Goal: Task Accomplishment & Management: Use online tool/utility

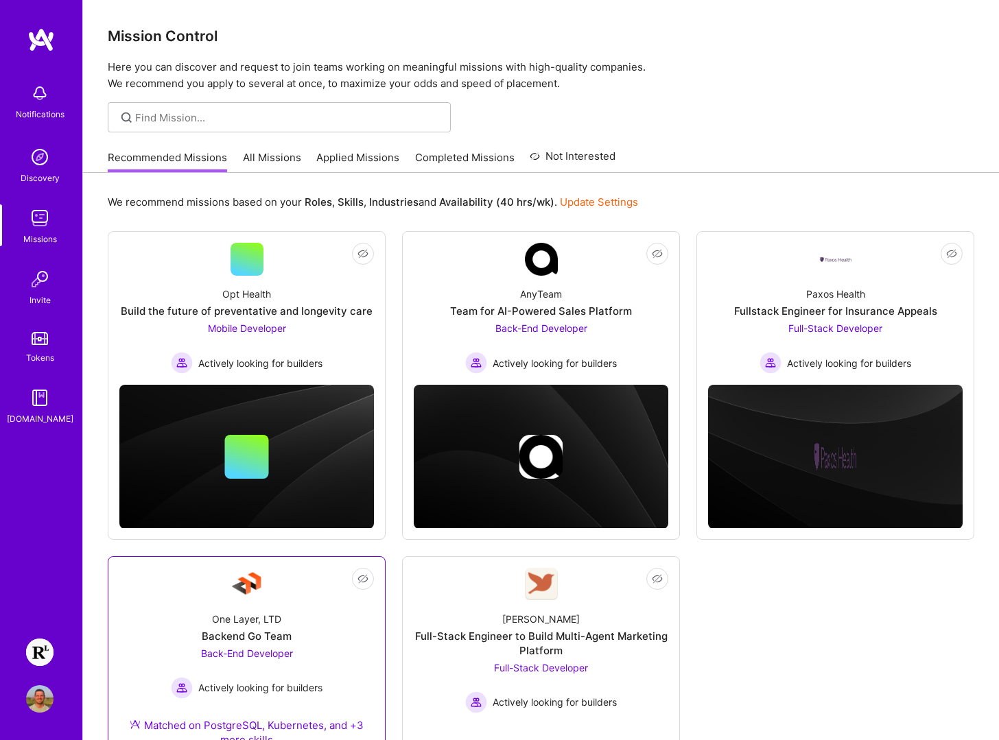
scroll to position [214, 0]
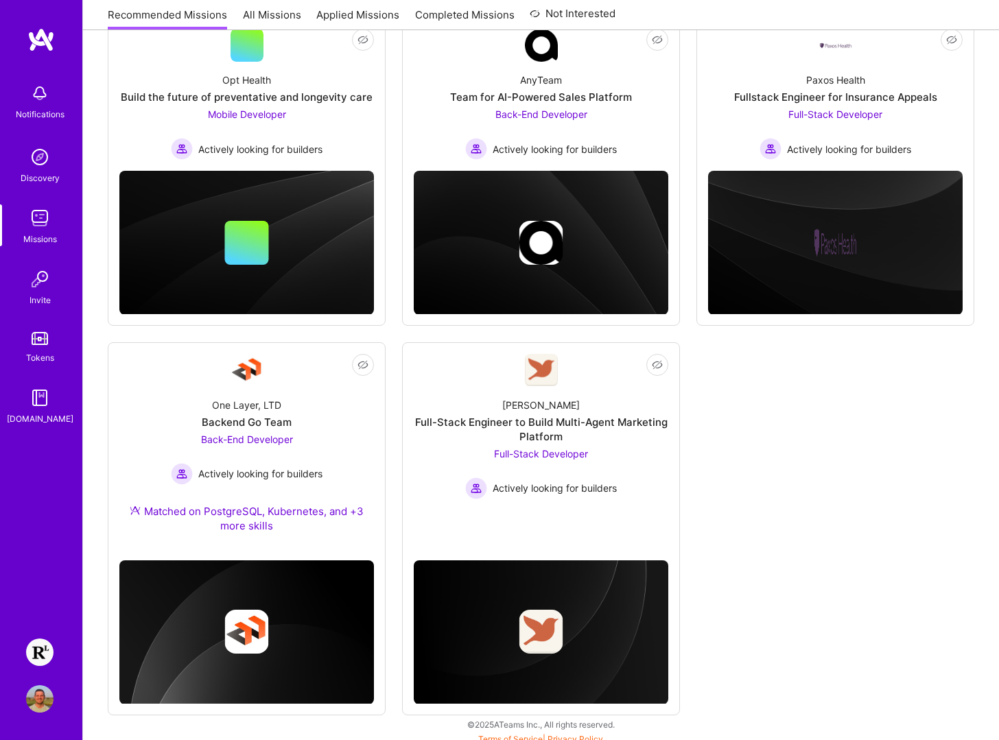
click at [40, 655] on img at bounding box center [39, 652] width 27 height 27
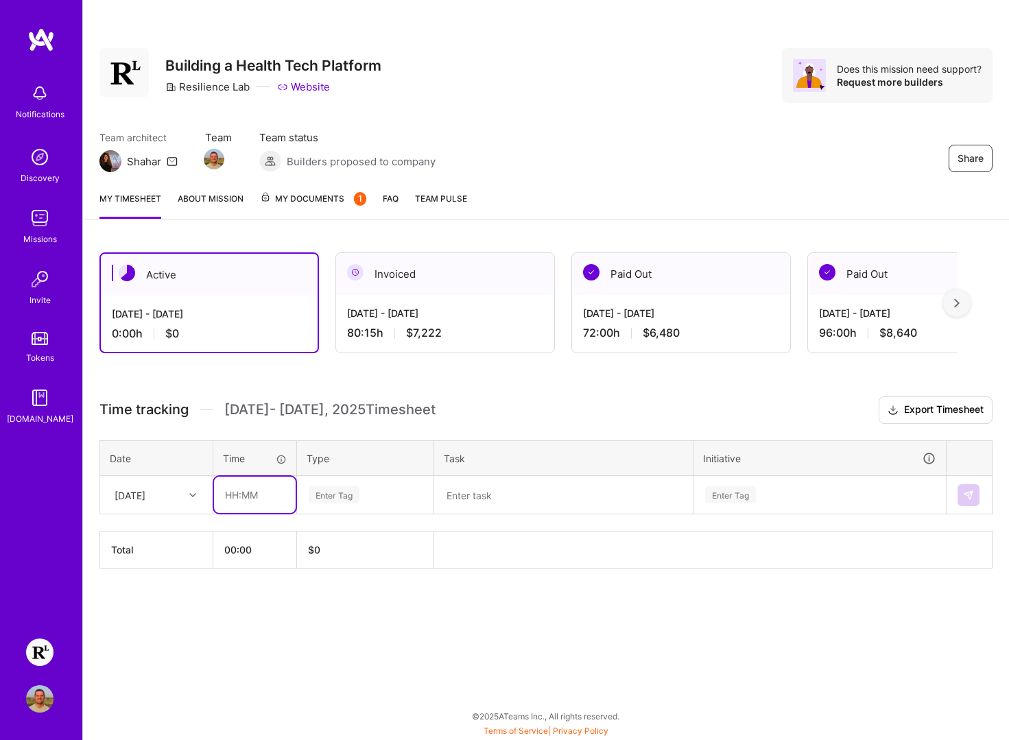
click at [250, 498] on input "text" at bounding box center [255, 495] width 82 height 36
type input "01:00"
click at [633, 653] on div "Share Building a Health Tech Platform Resilience Lab Website Does this mission …" at bounding box center [545, 370] width 927 height 740
click at [263, 502] on input "01:00" at bounding box center [255, 495] width 82 height 36
click at [591, 623] on div "Active [DATE] - [DATE] 0:00 h $0 Invoiced [DATE] - [DATE] 80:15 h $7,222 Paid O…" at bounding box center [546, 436] width 926 height 400
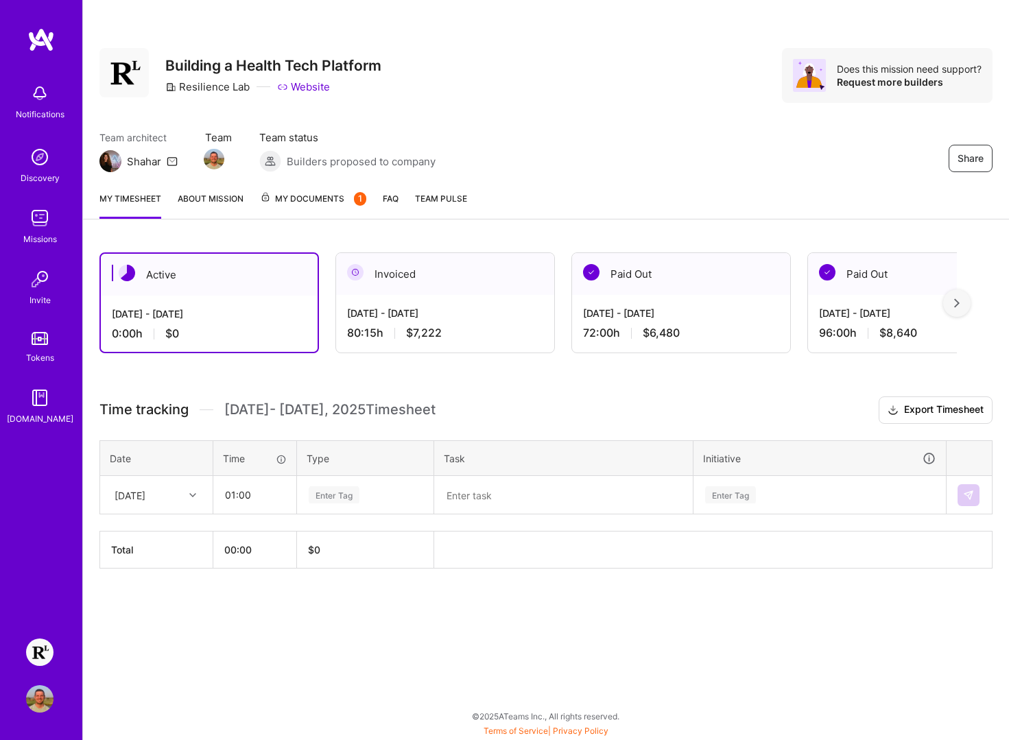
click at [207, 199] on link "About Mission" at bounding box center [211, 204] width 66 height 27
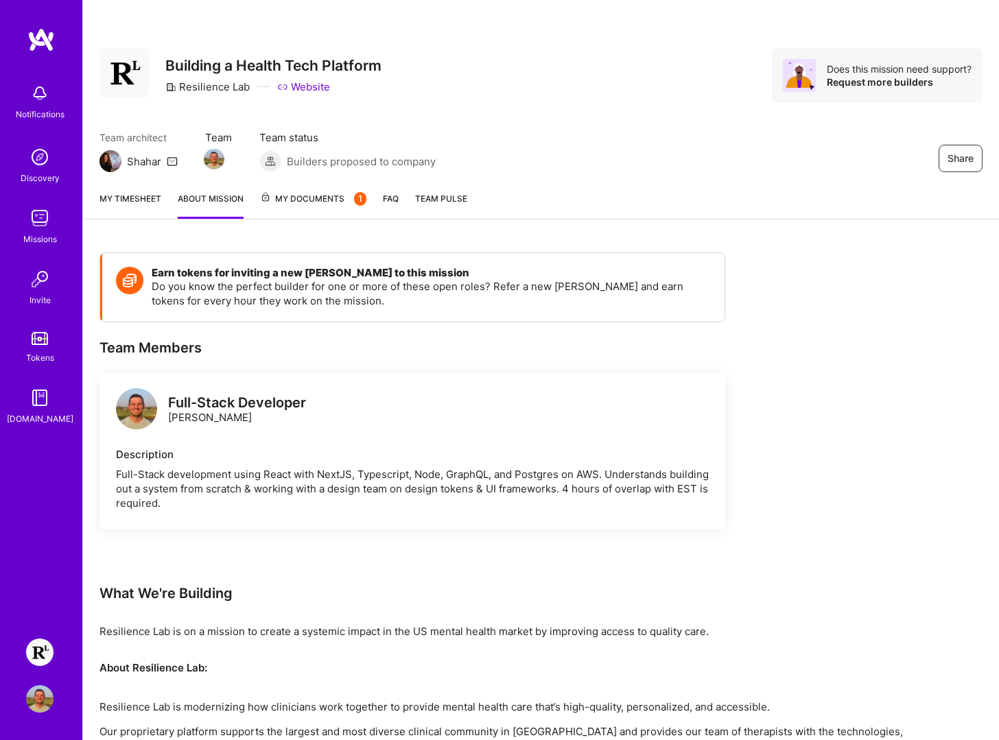
click at [131, 204] on link "My timesheet" at bounding box center [131, 204] width 62 height 27
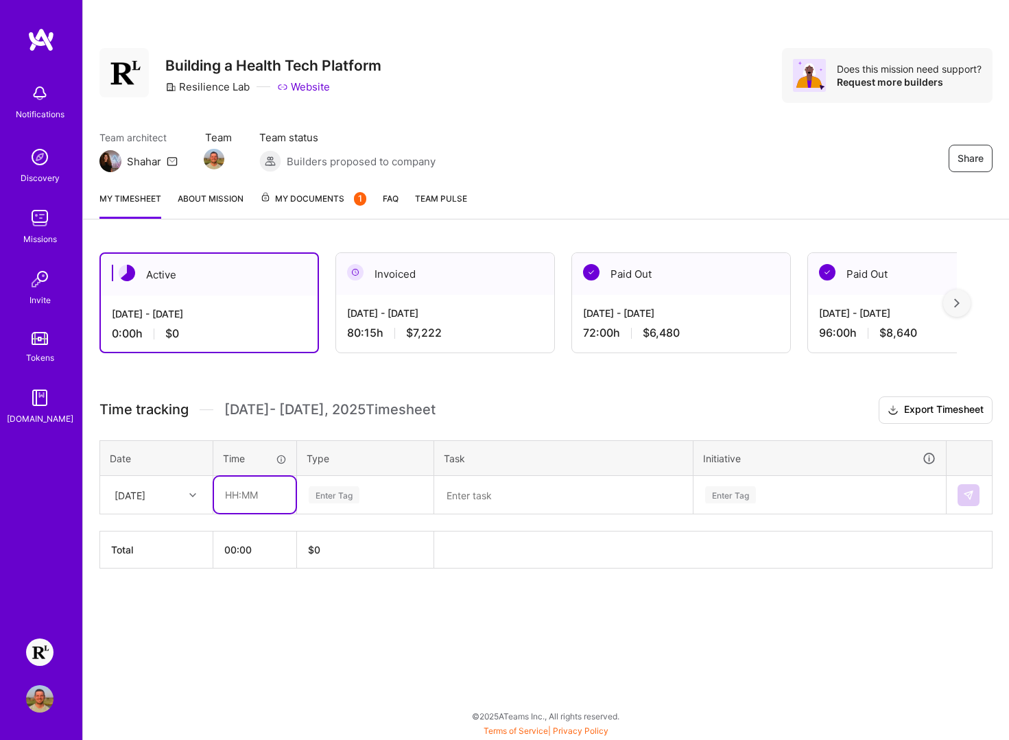
click at [253, 501] on input "text" at bounding box center [255, 495] width 82 height 36
type input "01:00"
click at [546, 601] on div "Active [DATE] - [DATE] 0:00 h $0 Invoiced [DATE] - [DATE] 80:15 h $7,222 Paid O…" at bounding box center [546, 436] width 926 height 400
click at [352, 493] on div "Enter Tag" at bounding box center [334, 494] width 51 height 21
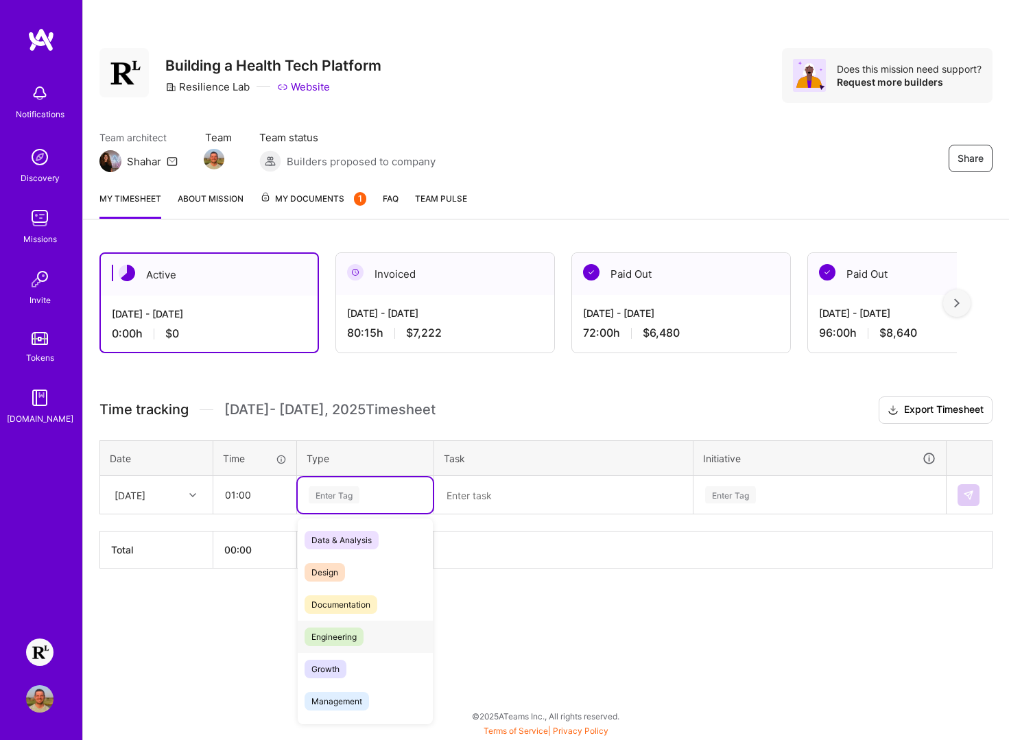
click at [359, 629] on span "Engineering" at bounding box center [334, 637] width 59 height 19
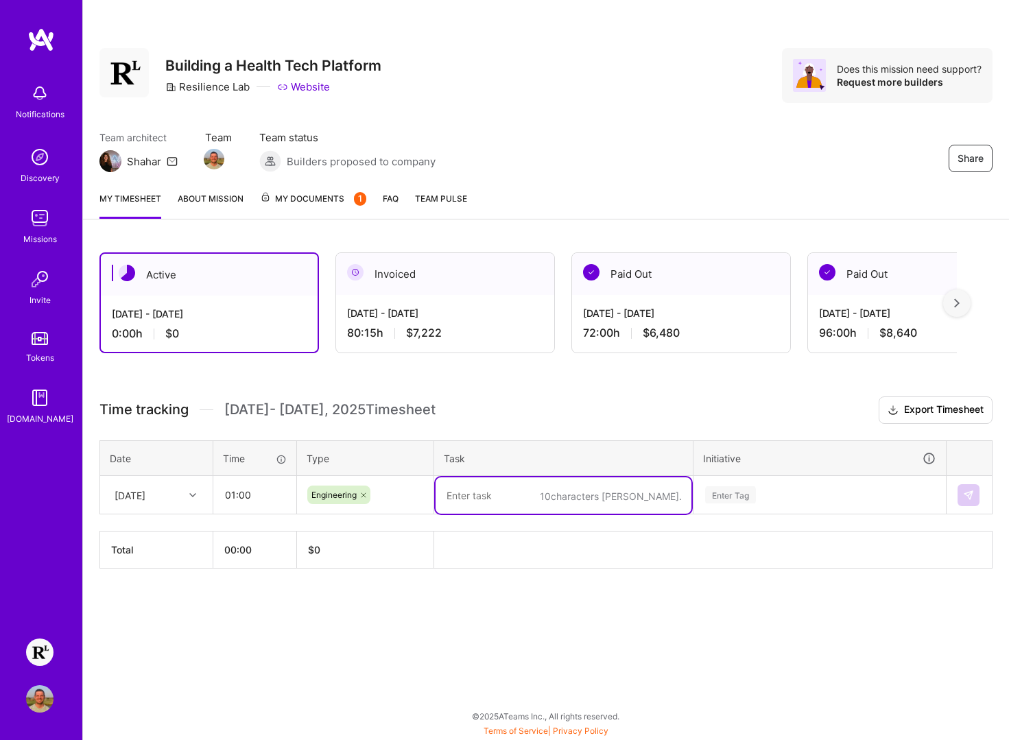
click at [491, 491] on textarea at bounding box center [564, 496] width 256 height 36
click at [701, 497] on div "Enter Tag" at bounding box center [819, 496] width 251 height 36
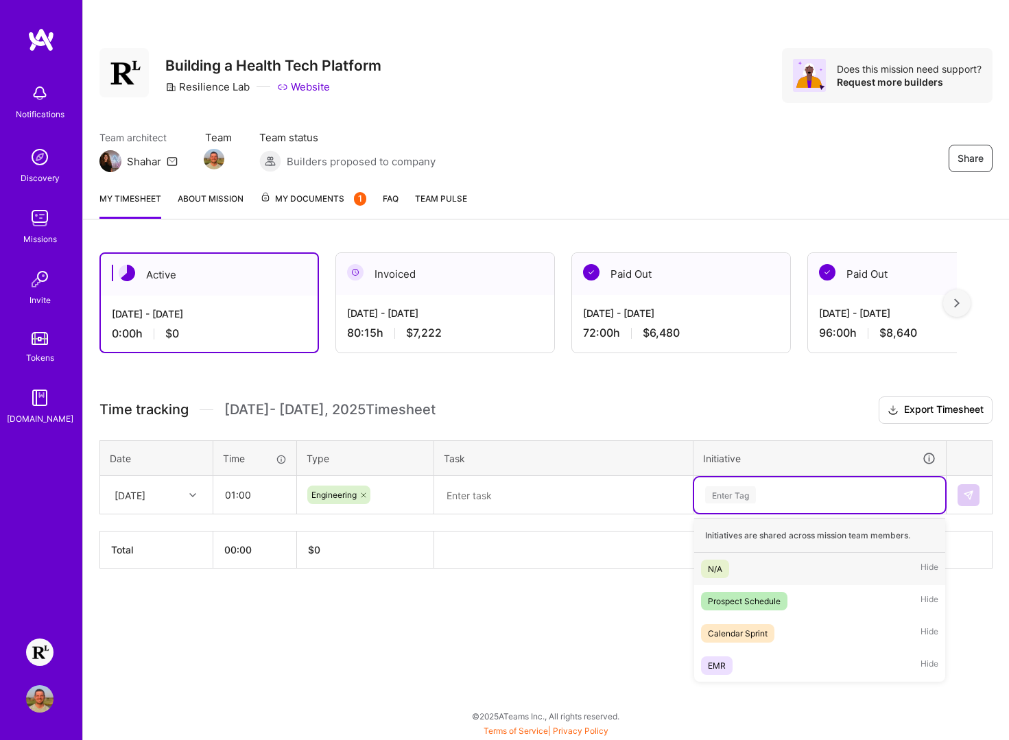
click at [723, 569] on span "N/A" at bounding box center [715, 569] width 28 height 19
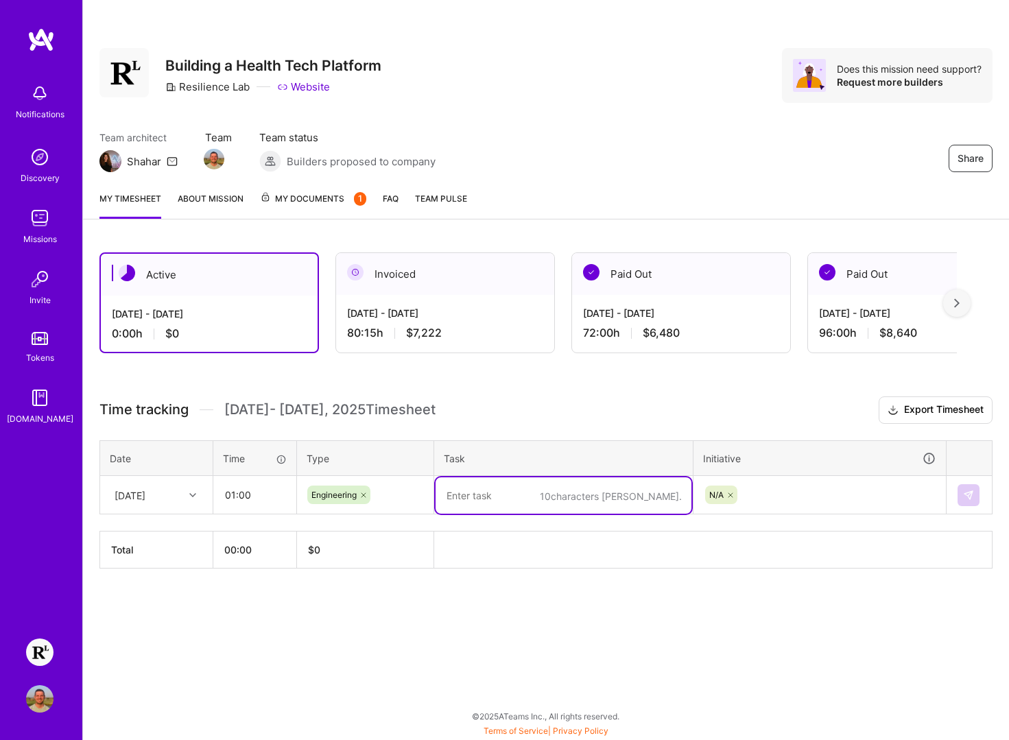
click at [483, 502] on textarea at bounding box center [564, 496] width 256 height 36
type textarea "."
click at [687, 591] on div "Active [DATE] - [DATE] 0:00 h $0 Invoiced [DATE] - [DATE] 80:15 h $7,222 Paid O…" at bounding box center [546, 436] width 926 height 400
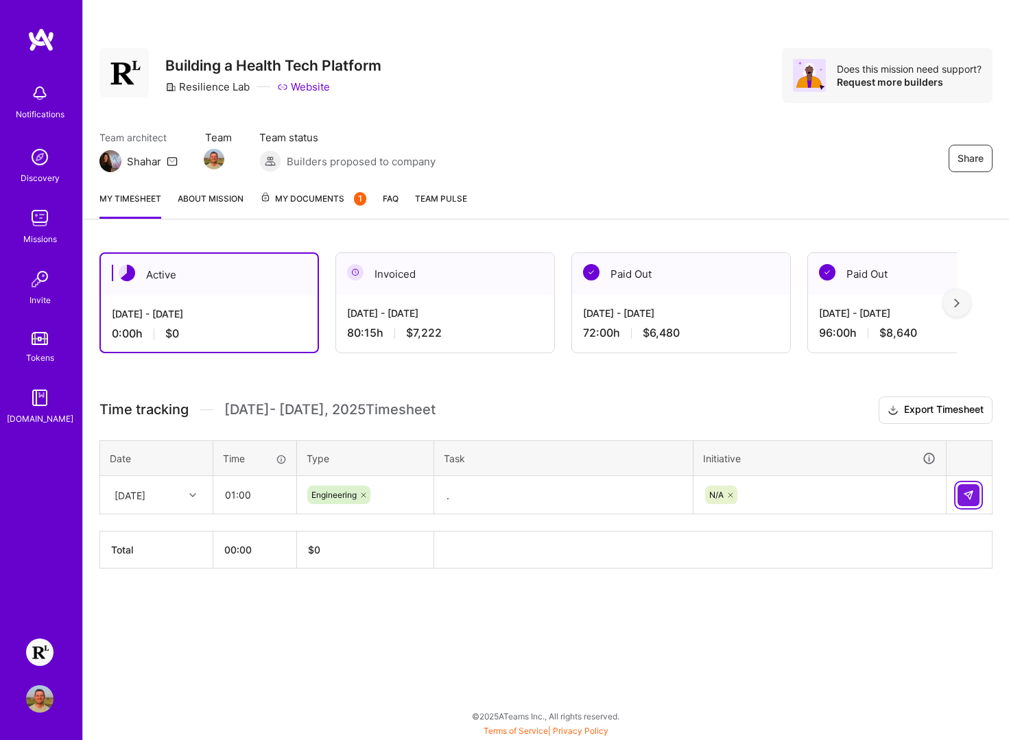
click at [970, 495] on img at bounding box center [968, 495] width 11 height 11
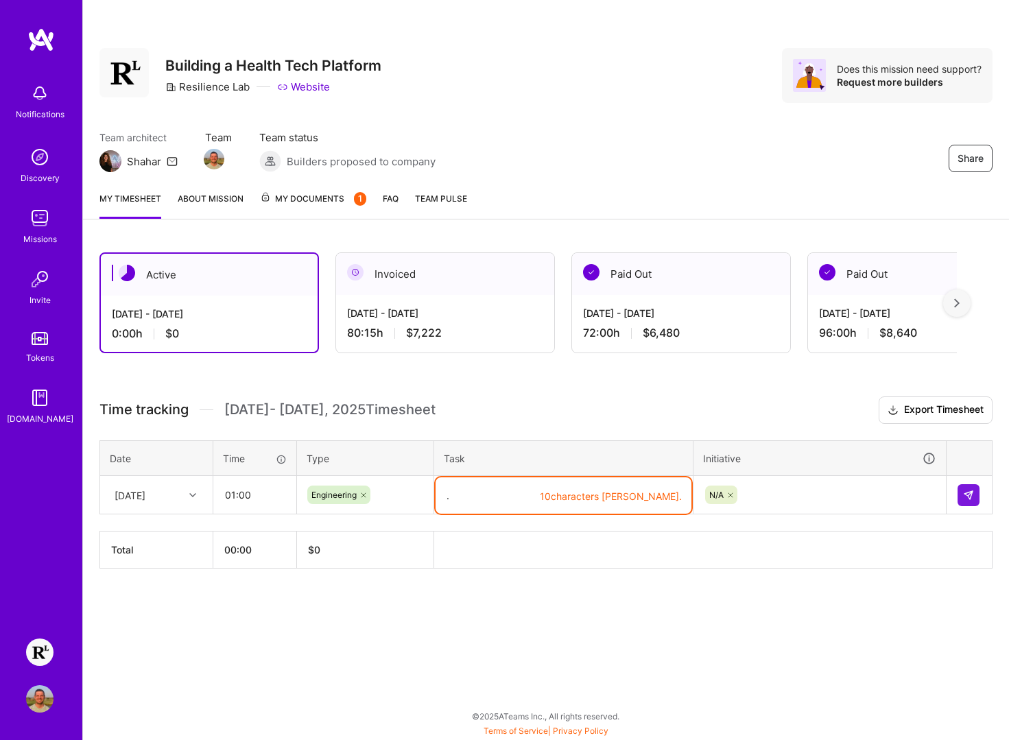
drag, startPoint x: 421, startPoint y: 492, endPoint x: 400, endPoint y: 491, distance: 21.3
click at [394, 491] on tr "[DATE] 01:00 Engineering 10 characters min. . N/A" at bounding box center [546, 495] width 893 height 38
drag, startPoint x: 595, startPoint y: 500, endPoint x: 691, endPoint y: 497, distance: 96.1
click at [691, 497] on textarea "." at bounding box center [564, 496] width 256 height 36
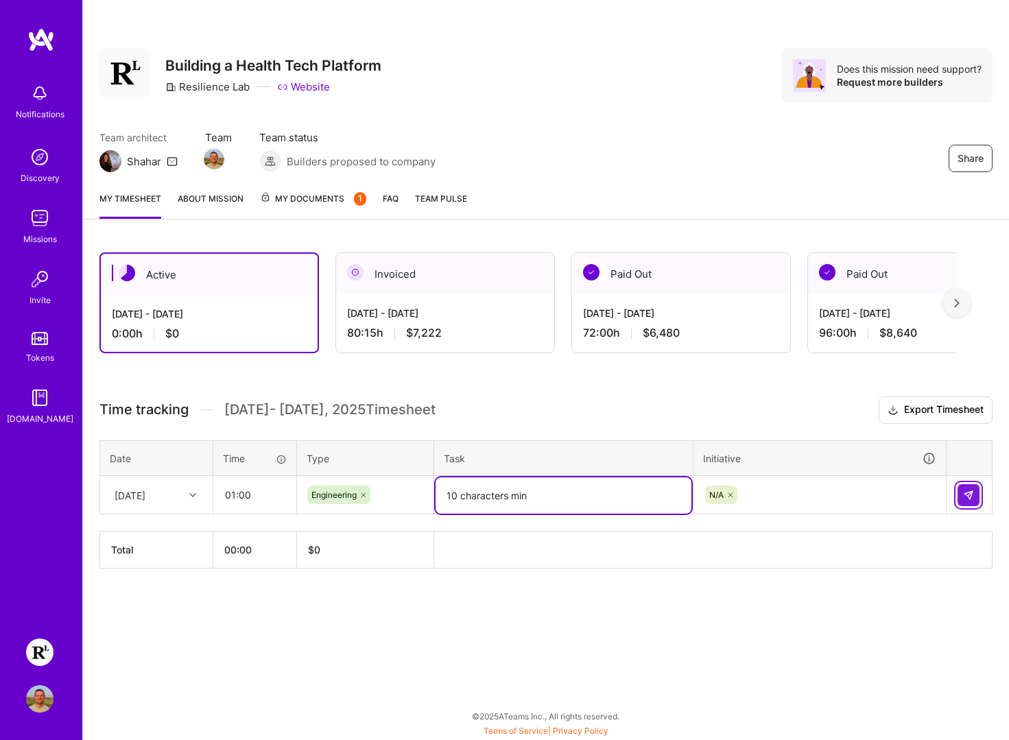
type textarea "10 characters min"
click at [977, 497] on button at bounding box center [969, 495] width 22 height 22
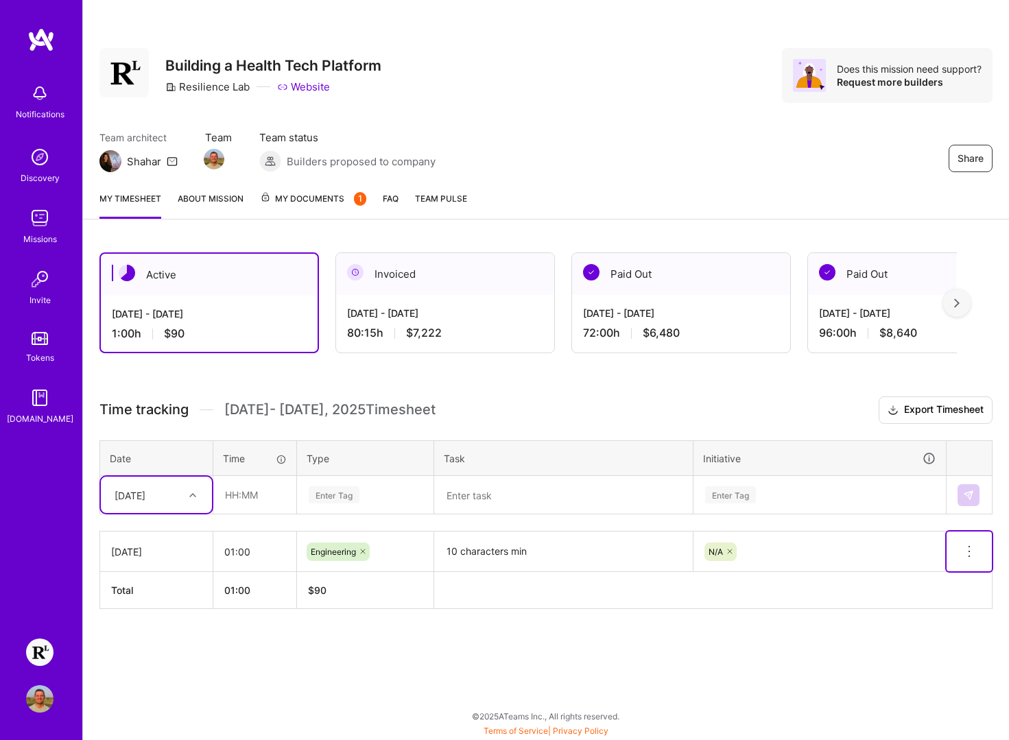
click at [963, 547] on icon at bounding box center [969, 552] width 16 height 16
click at [936, 574] on button "Delete row" at bounding box center [935, 576] width 71 height 34
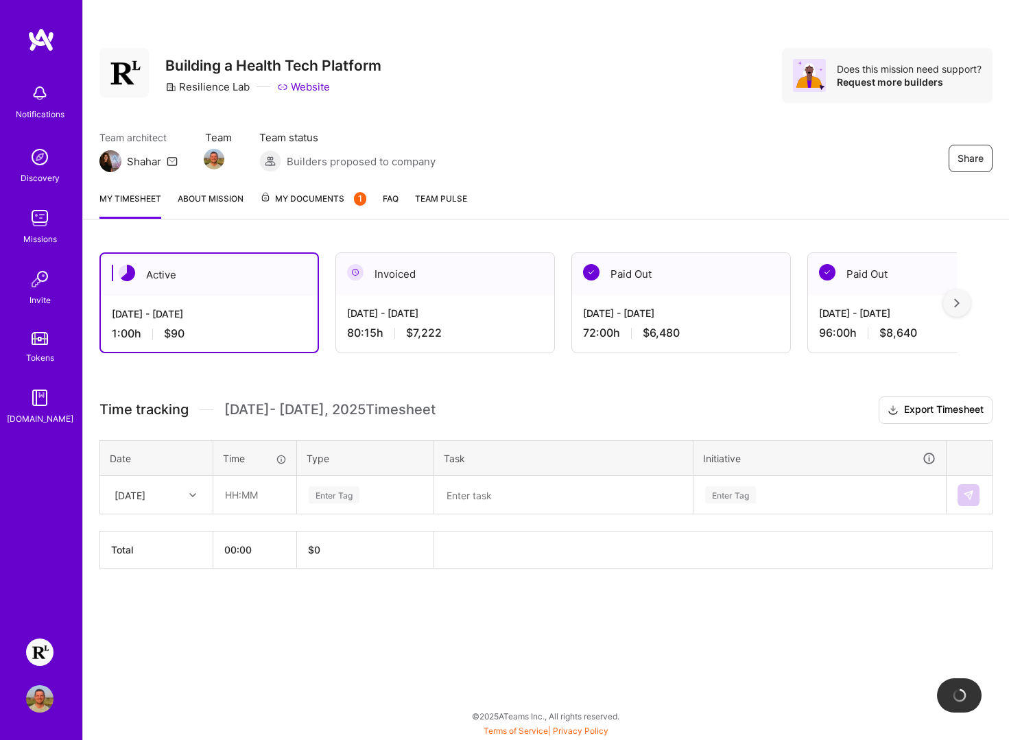
click at [467, 596] on div "Active [DATE] - [DATE] 1:00 h $90 Invoiced [DATE] - [DATE] 80:15 h $7,222 Paid …" at bounding box center [546, 436] width 926 height 400
